Goal: Information Seeking & Learning: Understand process/instructions

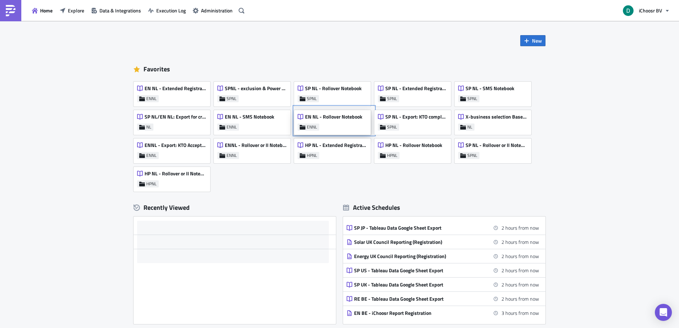
click at [320, 118] on span "EN NL - Rollover Notebook" at bounding box center [333, 117] width 57 height 6
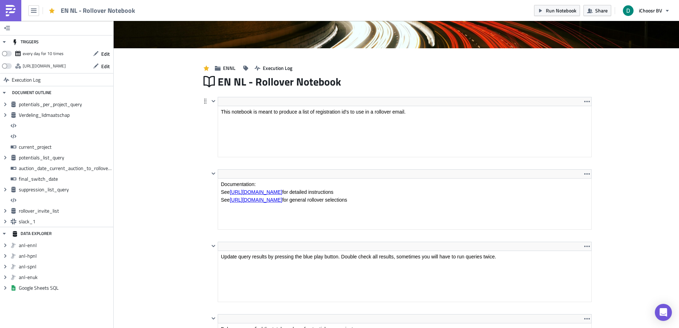
scroll to position [81, 373]
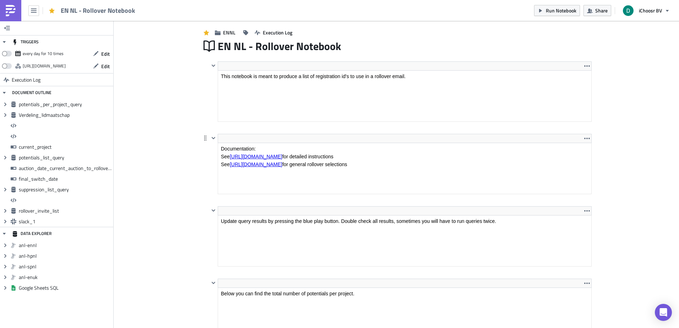
click at [302, 143] on html "Documentation: See https://ichoosr.atlassian.net/wiki/spaces/PO1/pages/32773898…" at bounding box center [404, 159] width 373 height 33
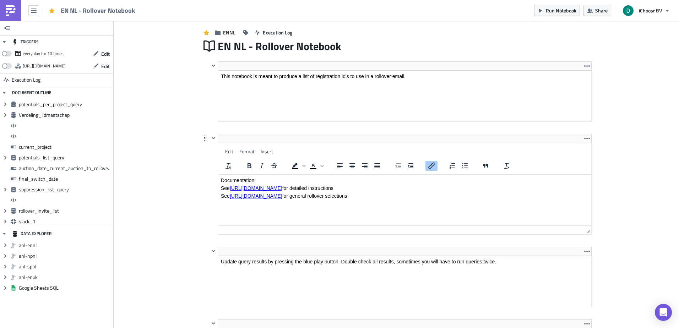
click at [282, 188] on link "https://ichoosr.atlassian.net/wiki/spaces/PO1/pages/3277389825/EN+NL+-+Rollover…" at bounding box center [256, 188] width 53 height 6
click at [282, 196] on link "https://ichoosr.atlassian.net/wiki/spaces/PO1/pages/4030562353/Rollovers+and+In…" at bounding box center [256, 196] width 53 height 6
click at [12, 11] on img at bounding box center [10, 10] width 11 height 11
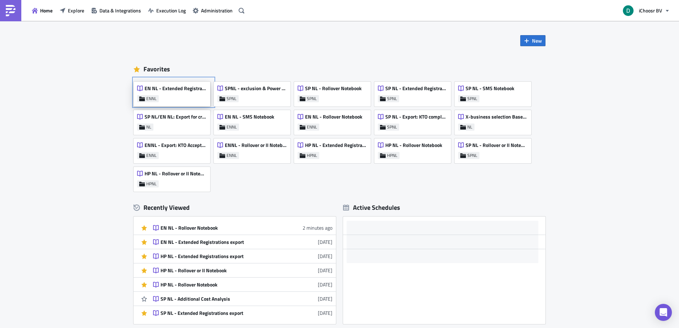
click at [161, 88] on span "EN NL - Extended Registrations export" at bounding box center [176, 88] width 62 height 6
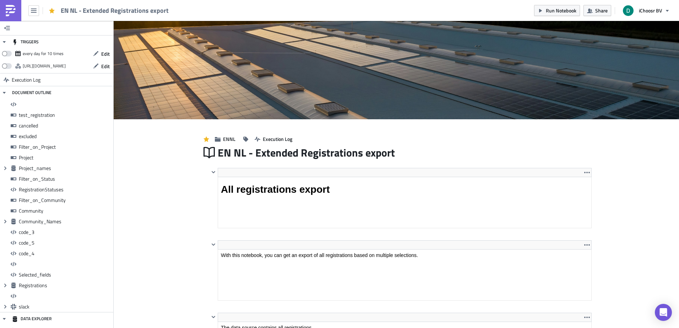
scroll to position [81, 373]
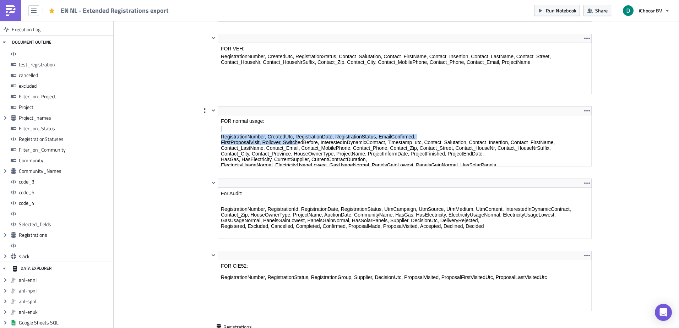
drag, startPoint x: 298, startPoint y: 141, endPoint x: 298, endPoint y: 109, distance: 31.6
click at [298, 115] on html "FOR normal usage: RegistrationNumber, CreatedUtc, RegistrationDate, Registratio…" at bounding box center [404, 155] width 373 height 80
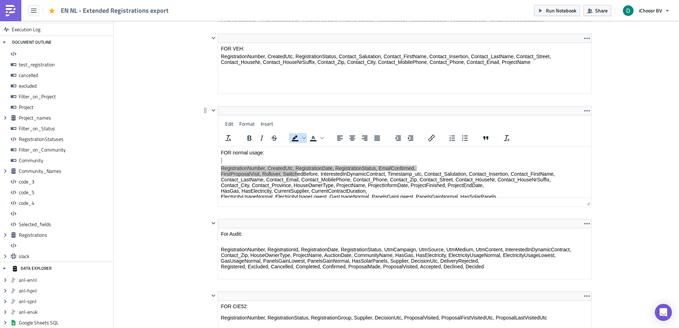
drag, startPoint x: 298, startPoint y: 141, endPoint x: 298, endPoint y: 177, distance: 35.9
click at [298, 177] on p "RegistrationNumber, CreatedUtc, RegistrationDate, RegistrationStatus, EmailConf…" at bounding box center [405, 190] width 368 height 51
click at [297, 174] on p "RegistrationNumber, CreatedUtc, RegistrationDate, RegistrationStatus, EmailConf…" at bounding box center [405, 190] width 368 height 51
